Goal: Navigation & Orientation: Find specific page/section

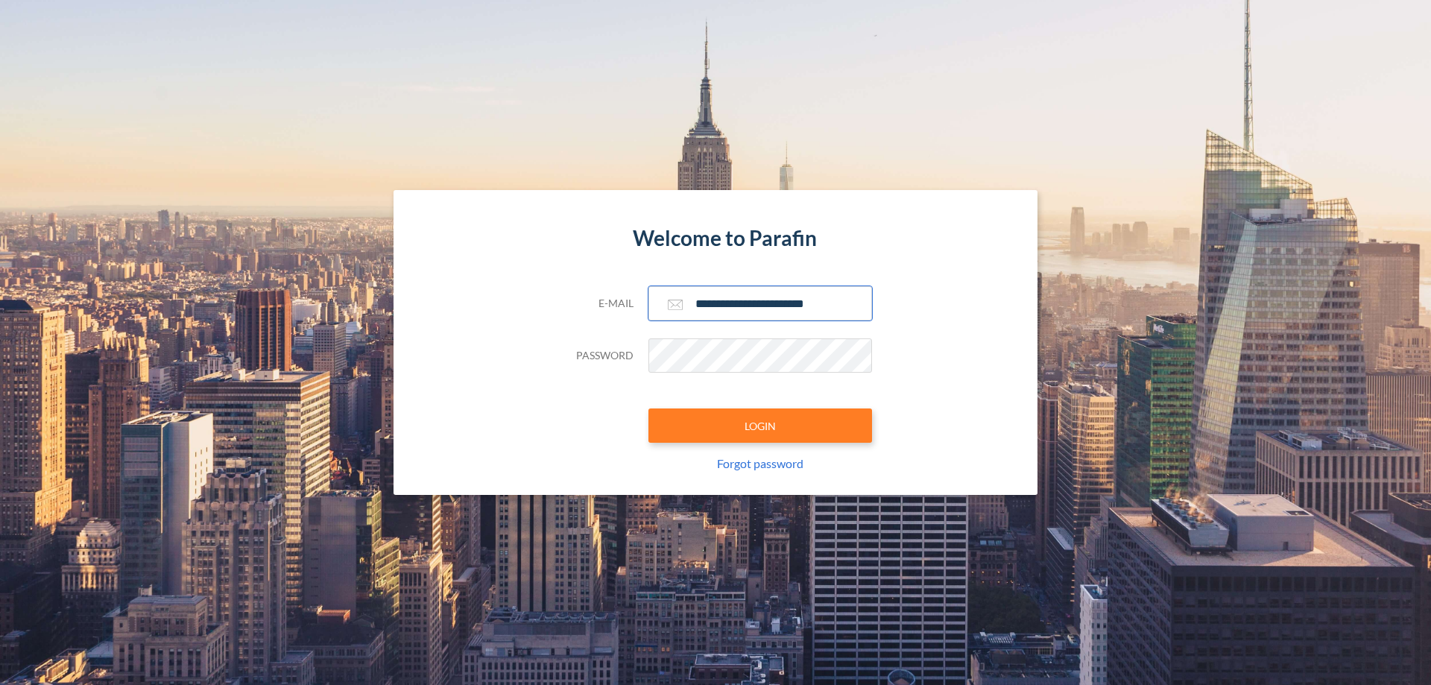
type input "**********"
click at [760, 426] on button "LOGIN" at bounding box center [761, 426] width 224 height 34
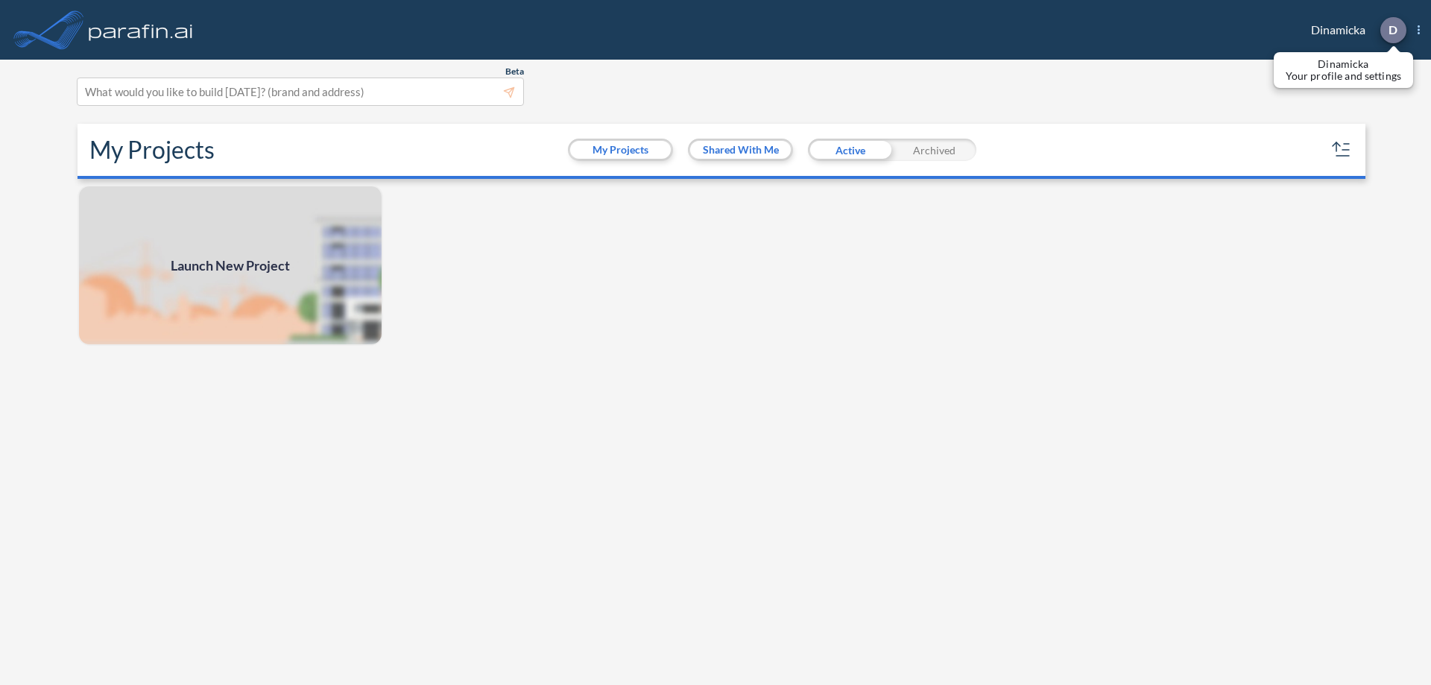
click at [1393, 30] on p "D" at bounding box center [1393, 29] width 9 height 13
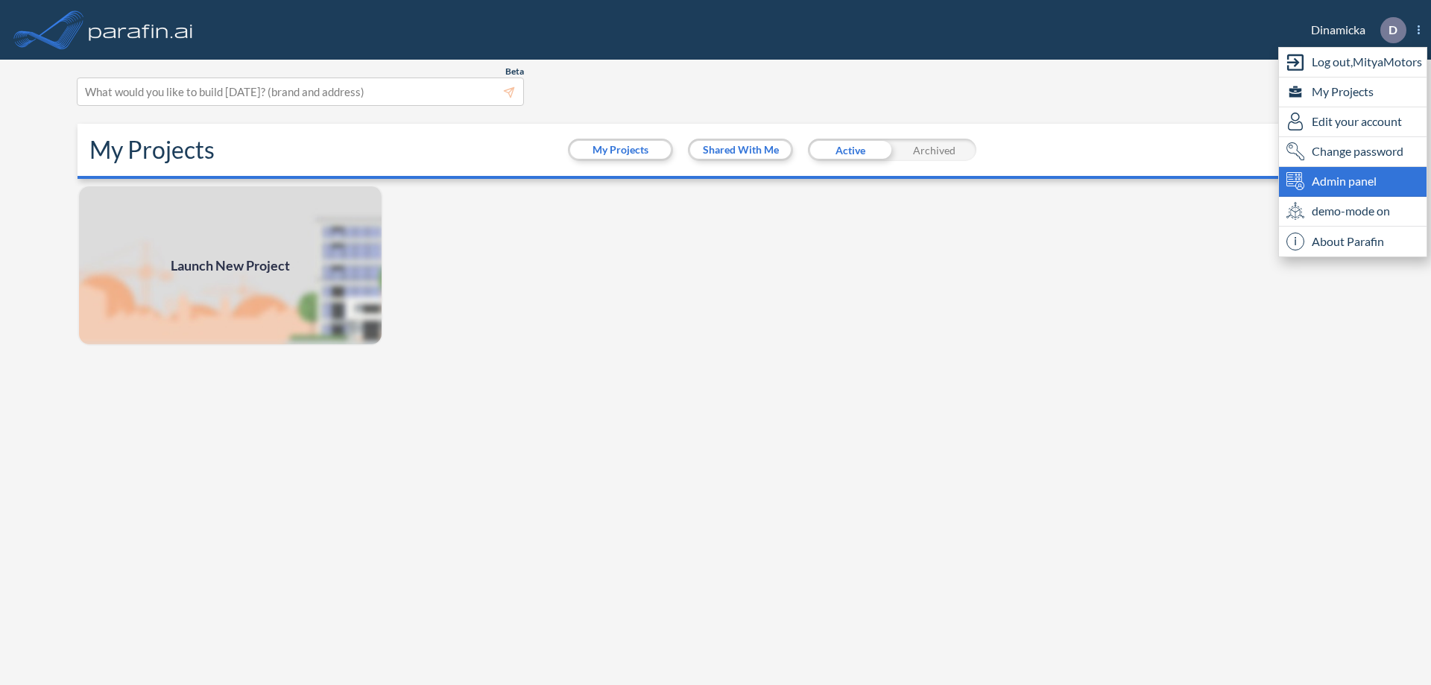
click at [1353, 181] on span "Admin panel" at bounding box center [1344, 181] width 65 height 18
